Goal: Transaction & Acquisition: Purchase product/service

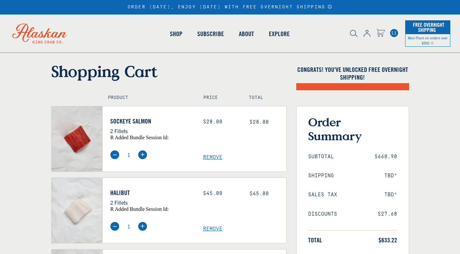
click at [213, 159] on span "Remove" at bounding box center [244, 157] width 83 height 6
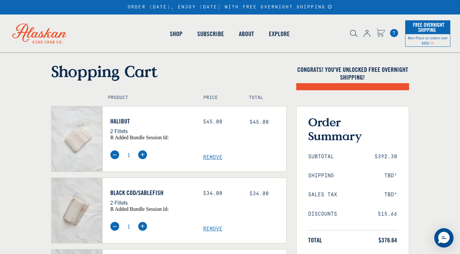
click at [209, 158] on span "Remove" at bounding box center [244, 157] width 83 height 6
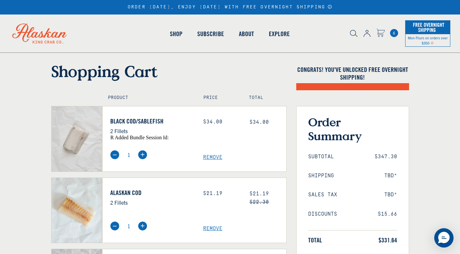
click at [215, 230] on span "Remove" at bounding box center [244, 229] width 83 height 6
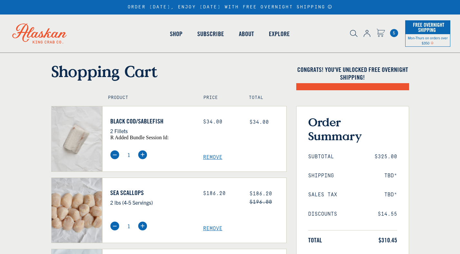
click at [215, 230] on span "Remove" at bounding box center [244, 229] width 83 height 6
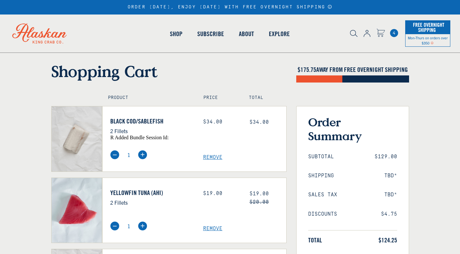
click at [215, 230] on span "Remove" at bounding box center [244, 229] width 83 height 6
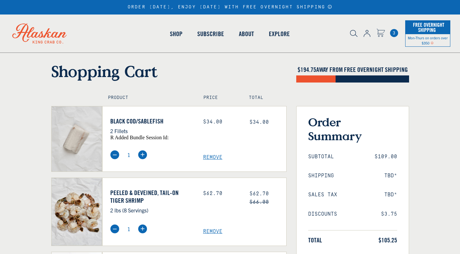
click at [215, 230] on span "Remove" at bounding box center [244, 232] width 83 height 6
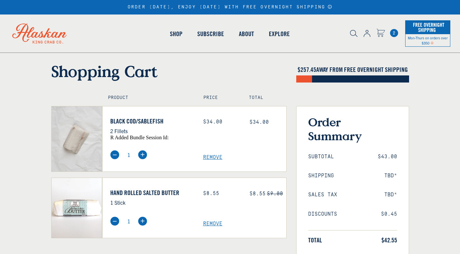
click at [215, 230] on div "Hand Rolled Salted Butter 1 Stick Price: $8.55 $9.00 1" at bounding box center [194, 208] width 184 height 61
click at [209, 225] on span "Remove" at bounding box center [244, 224] width 83 height 6
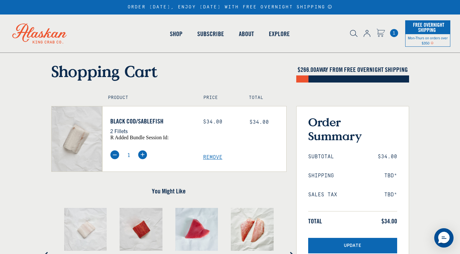
click at [141, 155] on img at bounding box center [142, 154] width 9 height 9
type input "3"
click at [367, 249] on button "Update" at bounding box center [352, 246] width 89 height 16
